Goal: Task Accomplishment & Management: Manage account settings

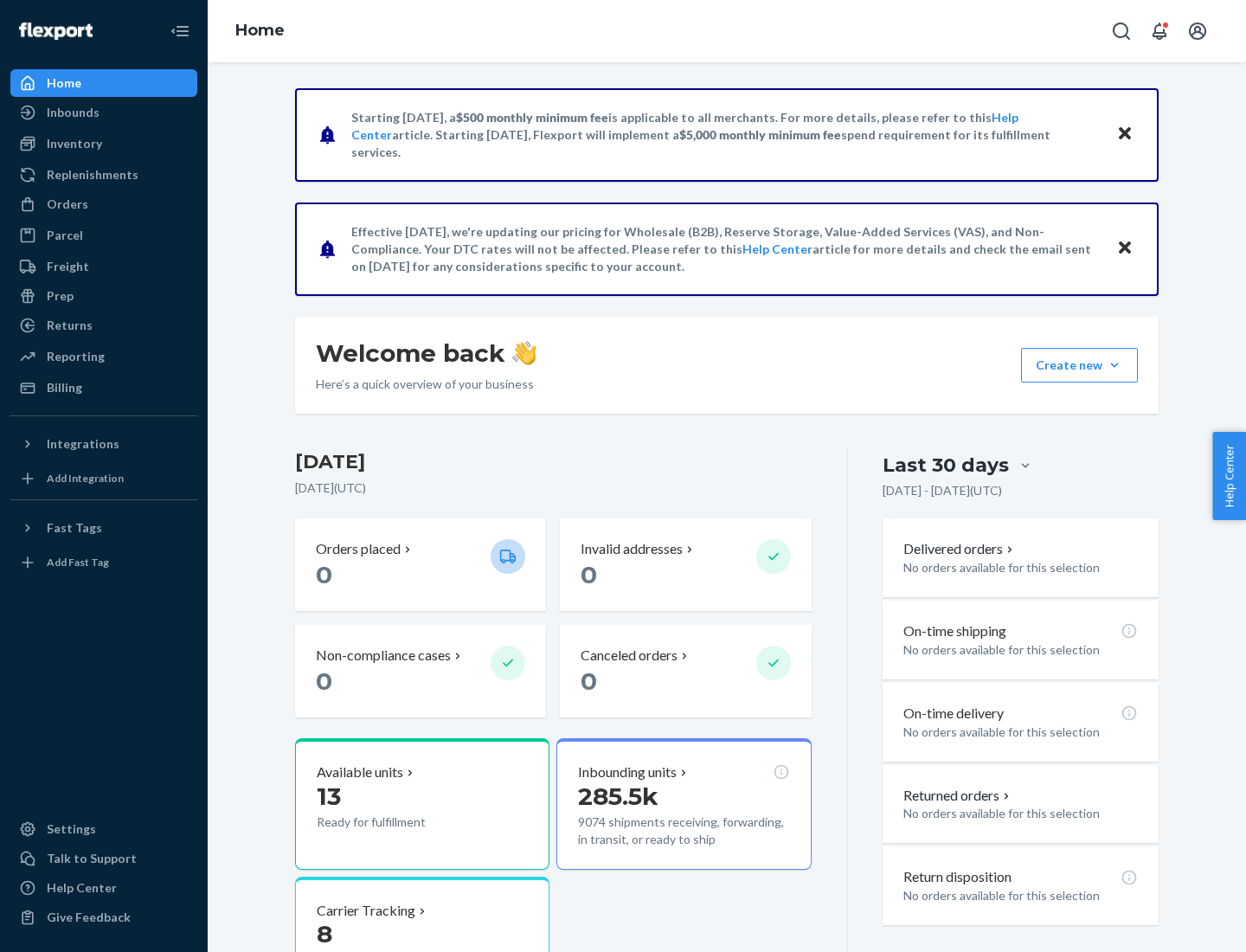
click at [1114, 365] on button "Create new Create new inbound Create new order Create new product" at bounding box center [1079, 364] width 117 height 35
click at [58, 296] on div "Prep" at bounding box center [60, 296] width 27 height 18
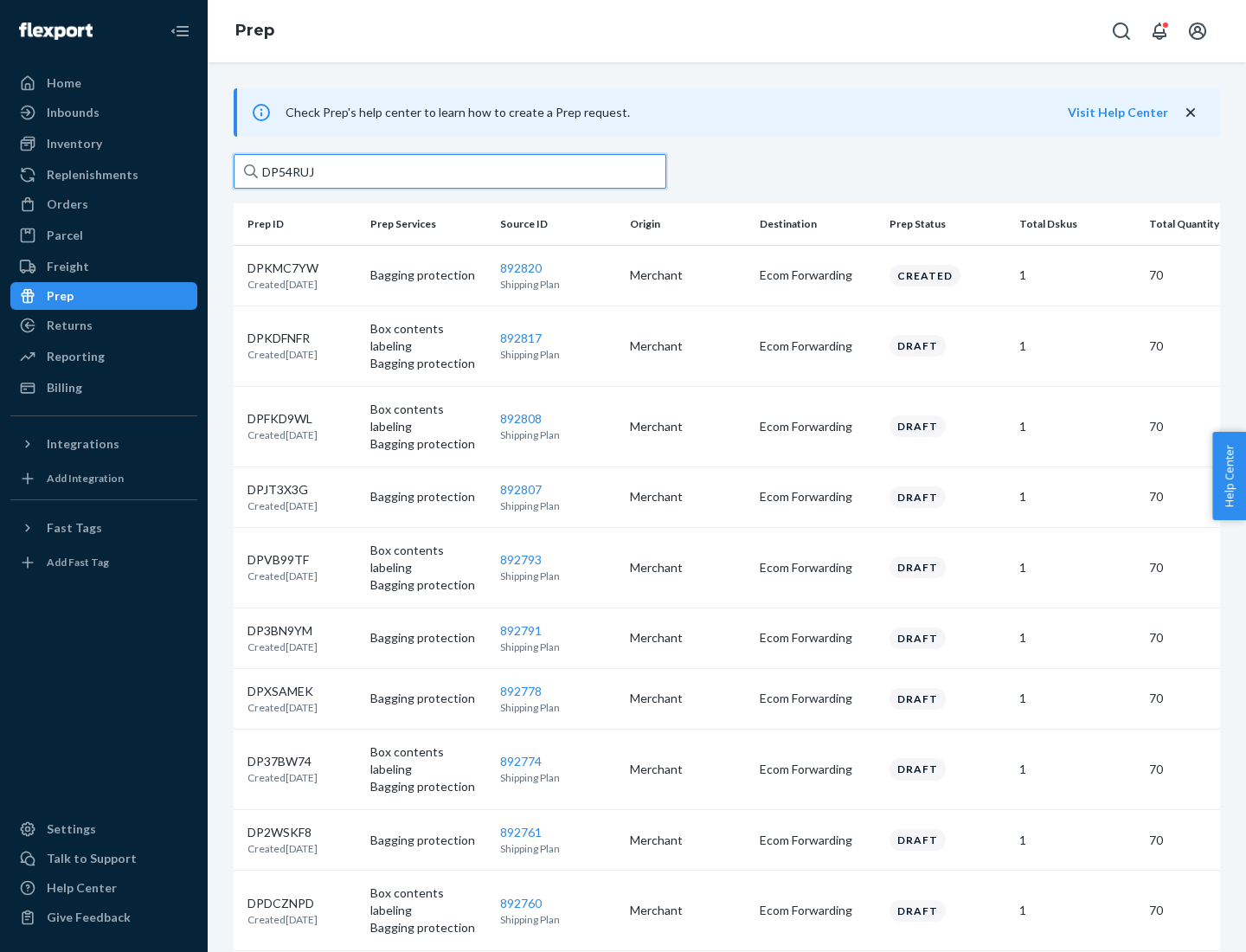
type input "DP54RUJL"
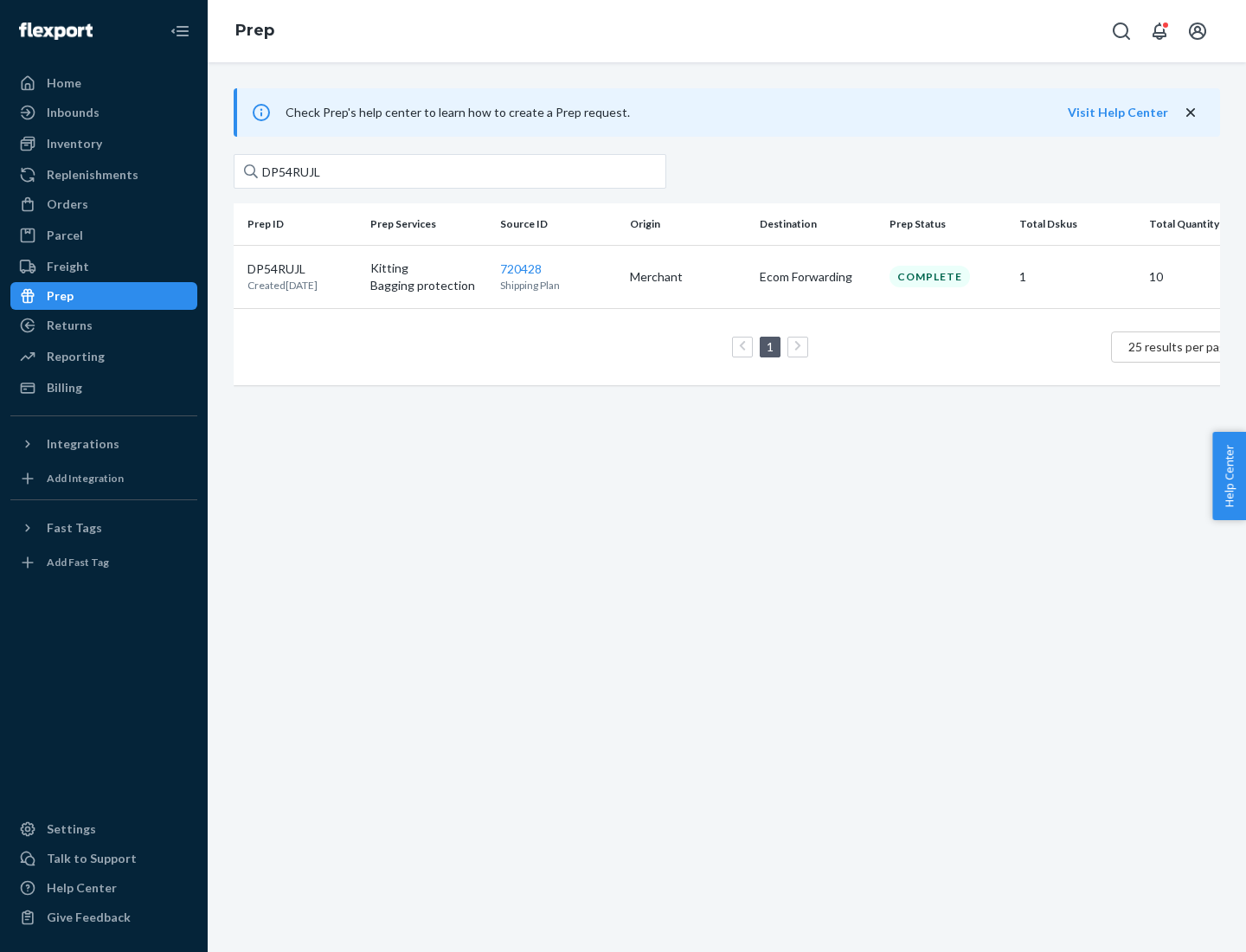
click at [302, 268] on p "DP54RUJL" at bounding box center [282, 269] width 70 height 18
